Goal: Connect with others: Participate in discussion

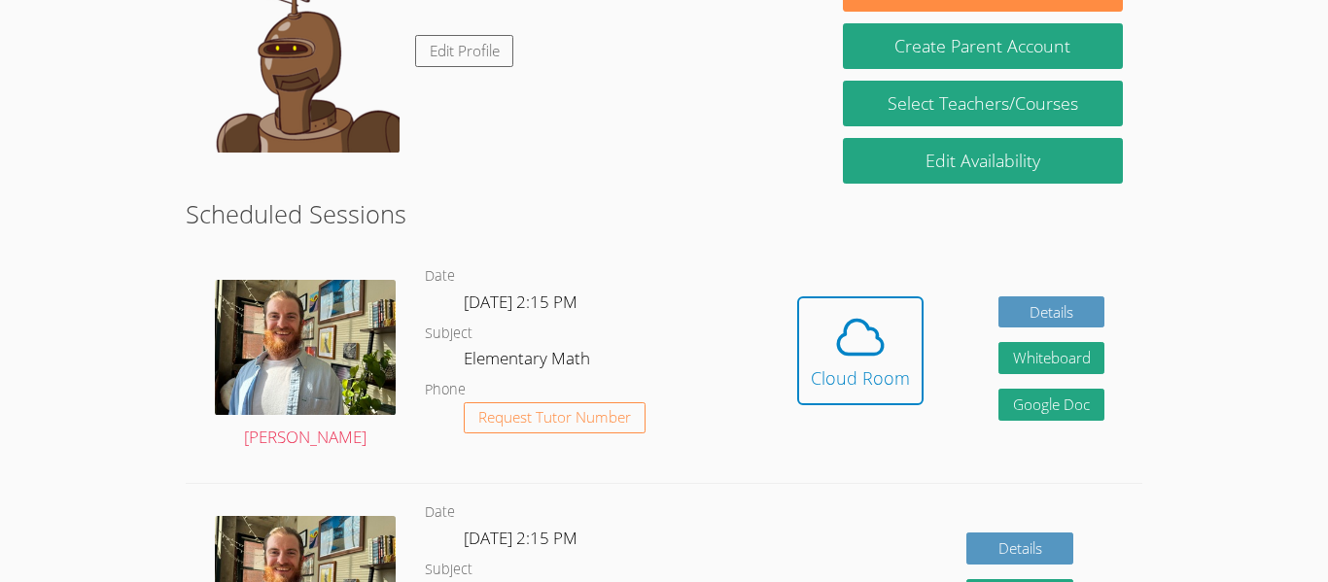
scroll to position [359, 0]
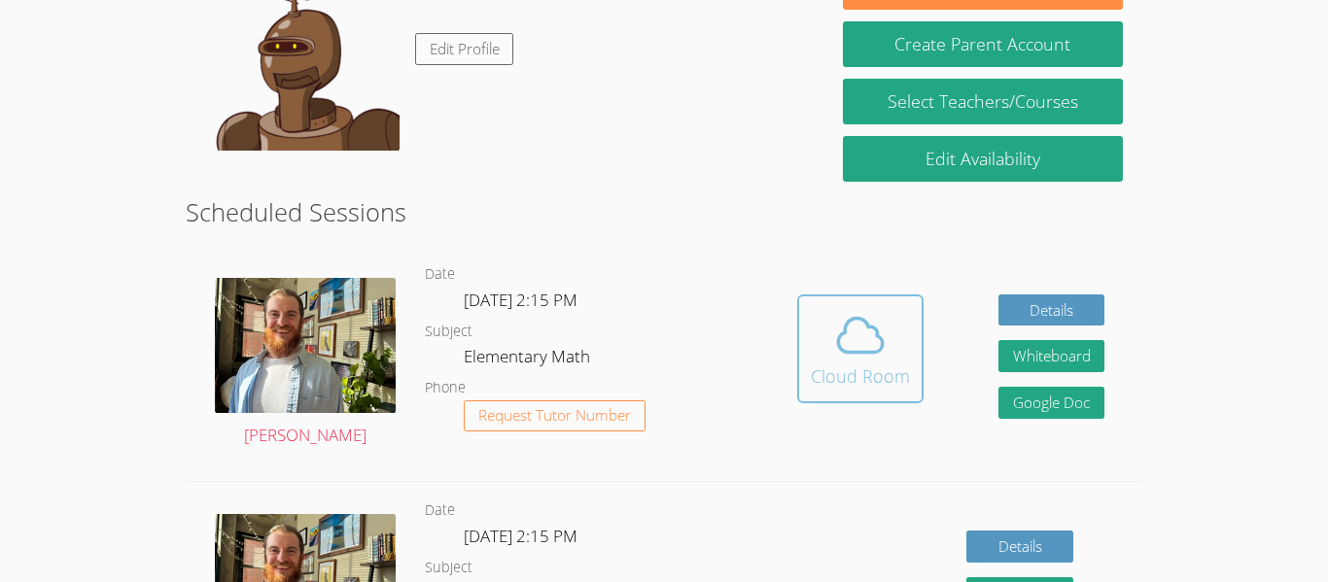
click at [845, 365] on div "Cloud Room" at bounding box center [860, 376] width 99 height 27
click at [861, 342] on icon at bounding box center [860, 335] width 54 height 54
click at [856, 352] on icon at bounding box center [860, 336] width 45 height 34
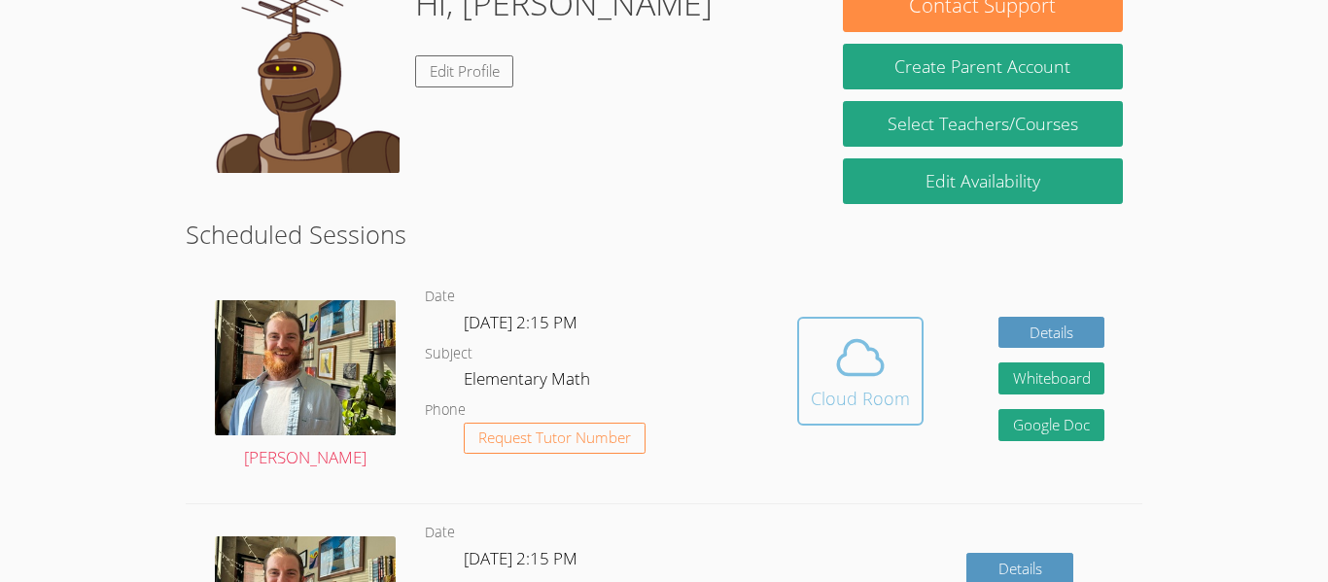
scroll to position [343, 0]
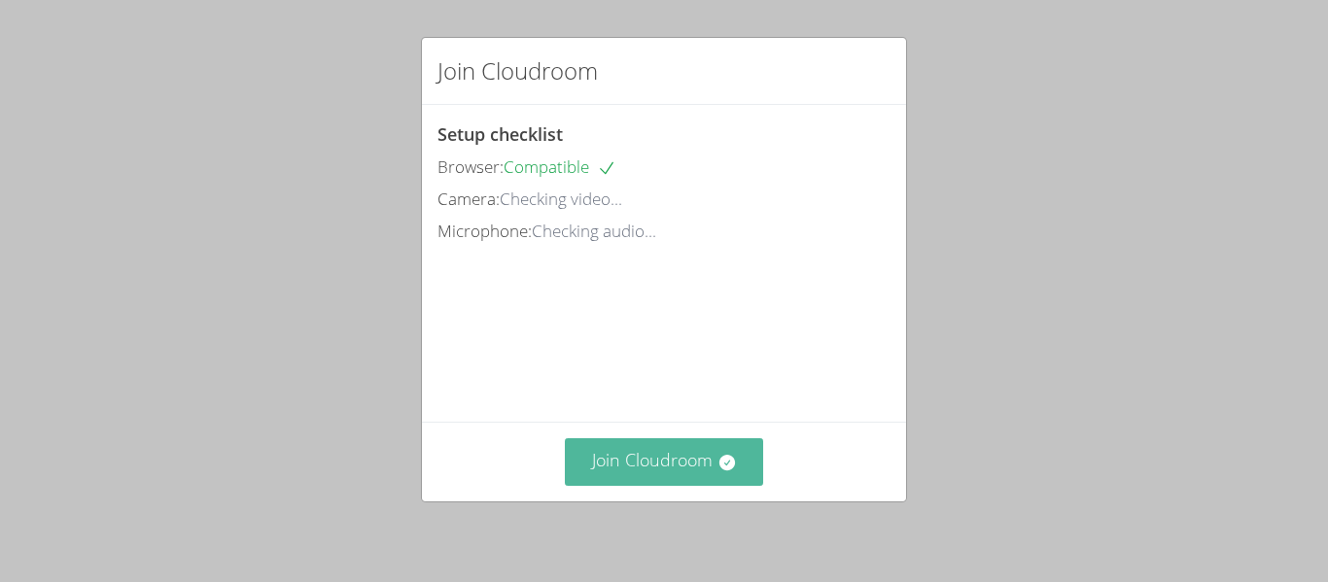
click at [684, 462] on button "Join Cloudroom" at bounding box center [664, 462] width 199 height 48
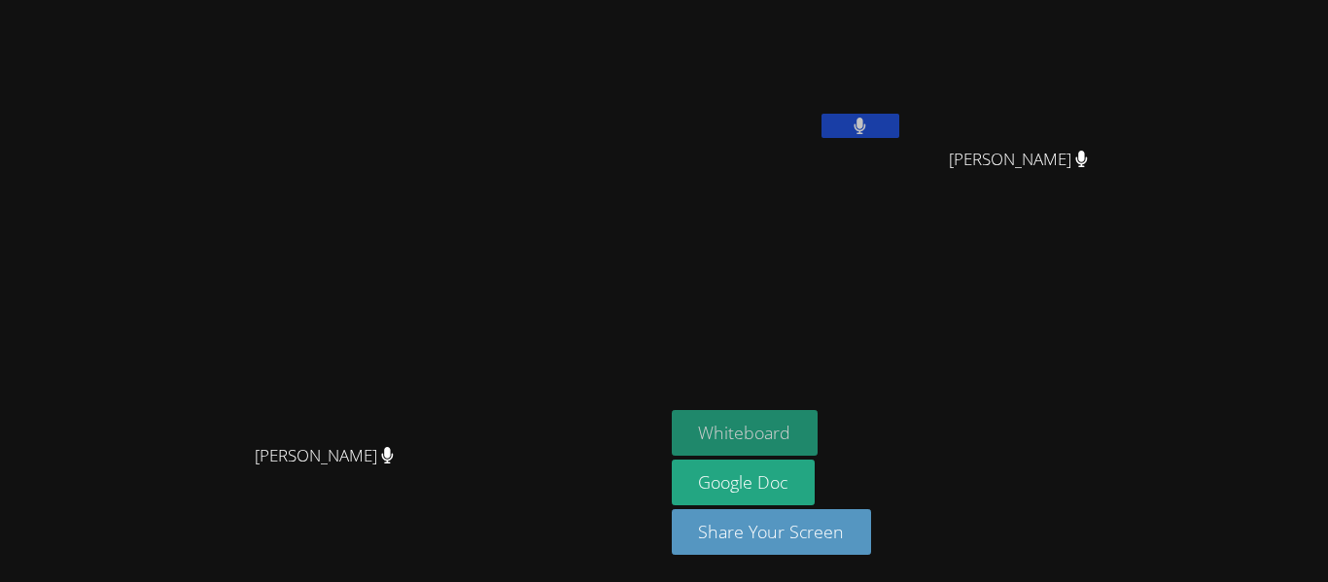
click at [818, 423] on button "Whiteboard" at bounding box center [745, 433] width 147 height 46
click at [866, 130] on icon at bounding box center [860, 126] width 12 height 17
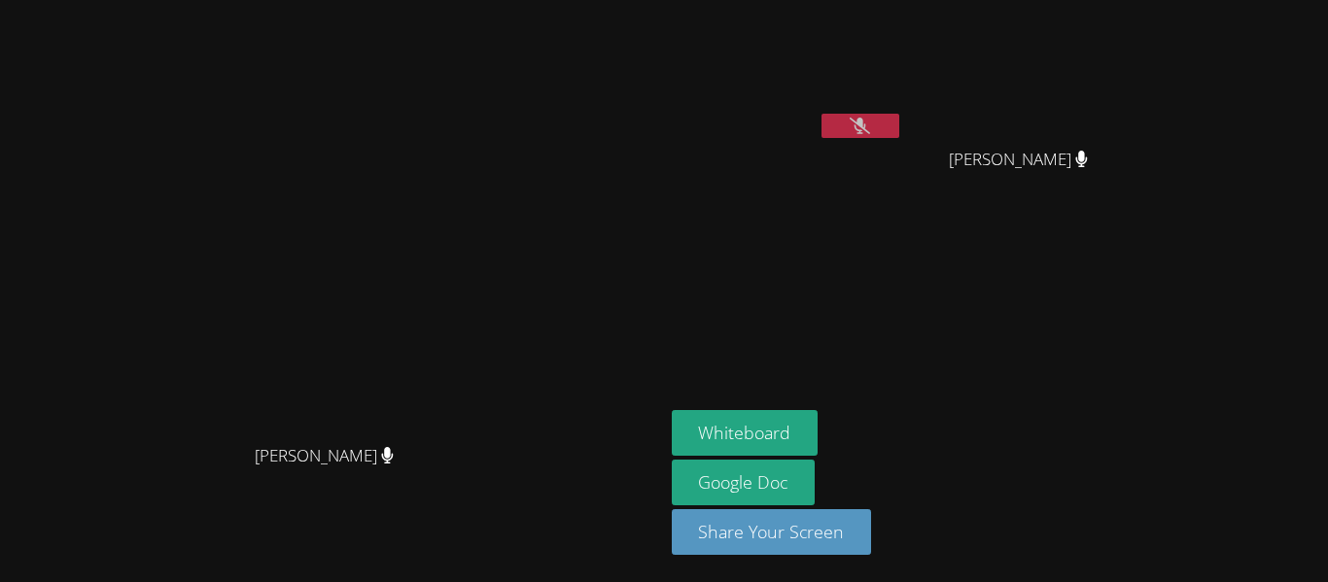
click at [899, 123] on button at bounding box center [860, 126] width 78 height 24
click at [257, 268] on video at bounding box center [332, 252] width 292 height 364
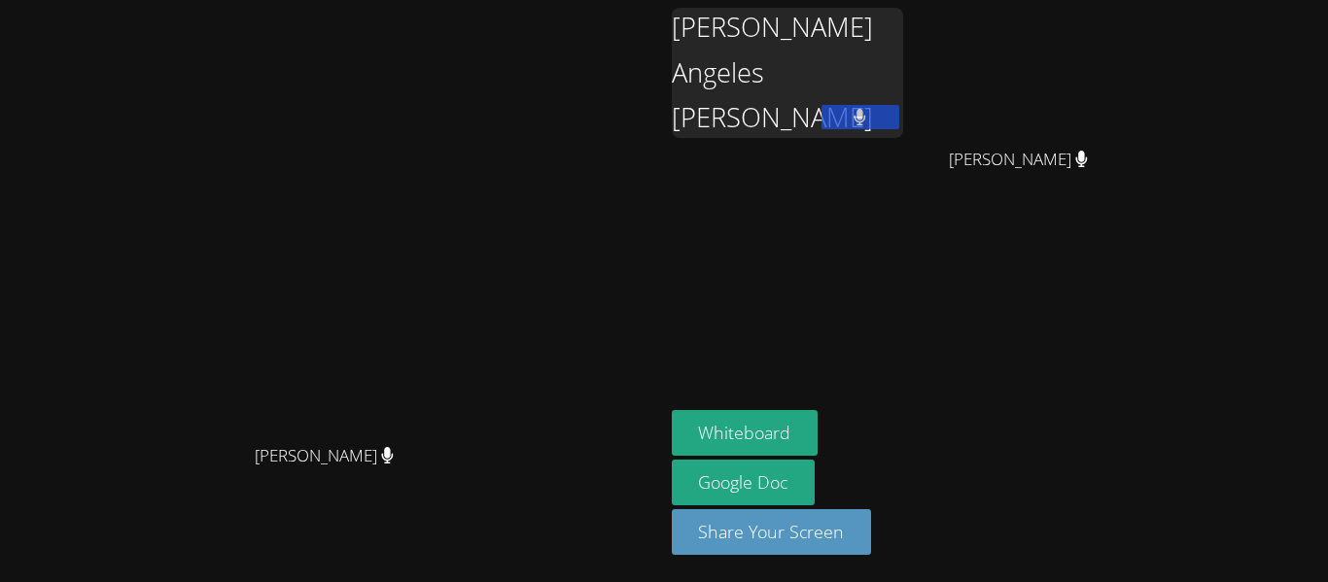
click at [477, 210] on video at bounding box center [332, 252] width 292 height 364
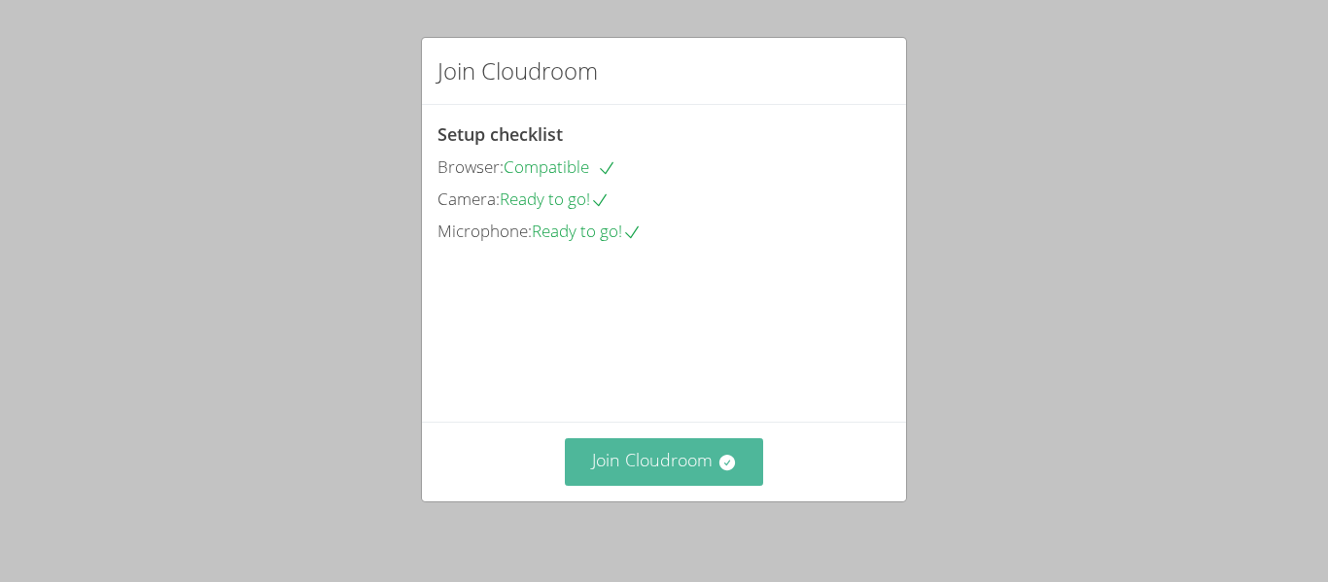
click at [655, 463] on button "Join Cloudroom" at bounding box center [664, 462] width 199 height 48
click at [639, 466] on button "Join Cloudroom" at bounding box center [664, 462] width 199 height 48
click at [699, 428] on div "Join Cloudroom" at bounding box center [664, 462] width 484 height 80
click at [649, 480] on button "Join Cloudroom" at bounding box center [664, 462] width 199 height 48
click at [687, 469] on button "Join Cloudroom" at bounding box center [664, 462] width 199 height 48
